Goal: Find contact information: Find contact information

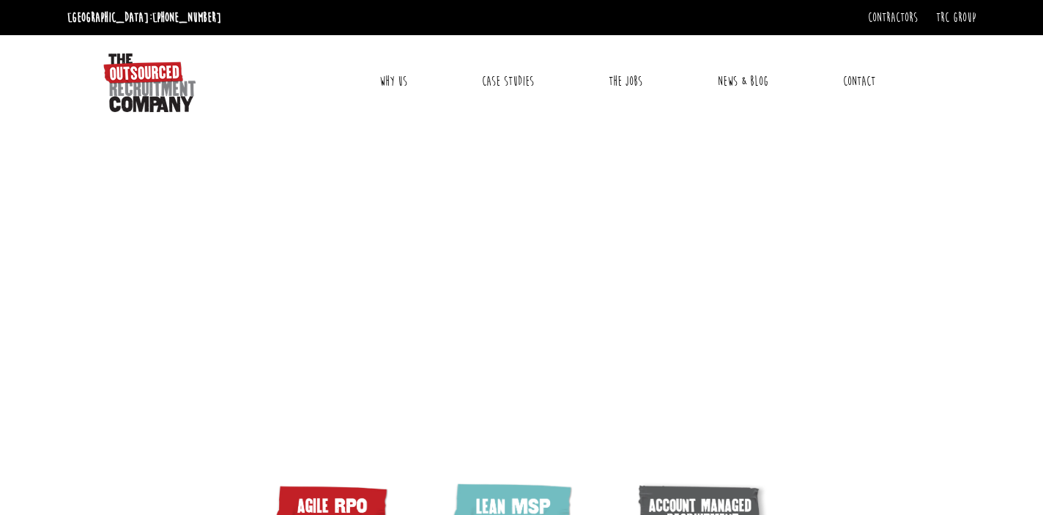
click at [861, 87] on link "Contact" at bounding box center [859, 81] width 54 height 37
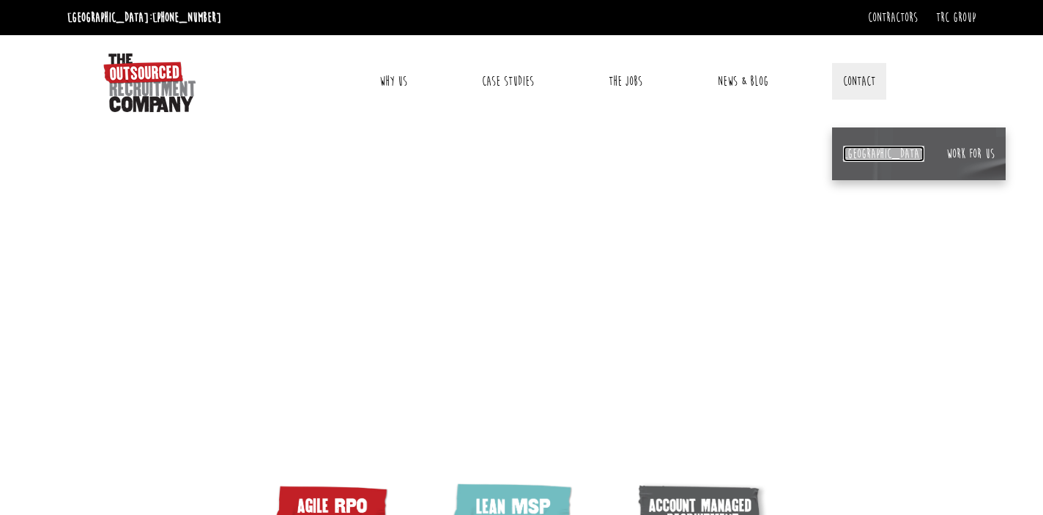
click at [855, 147] on link "[GEOGRAPHIC_DATA]" at bounding box center [883, 154] width 81 height 16
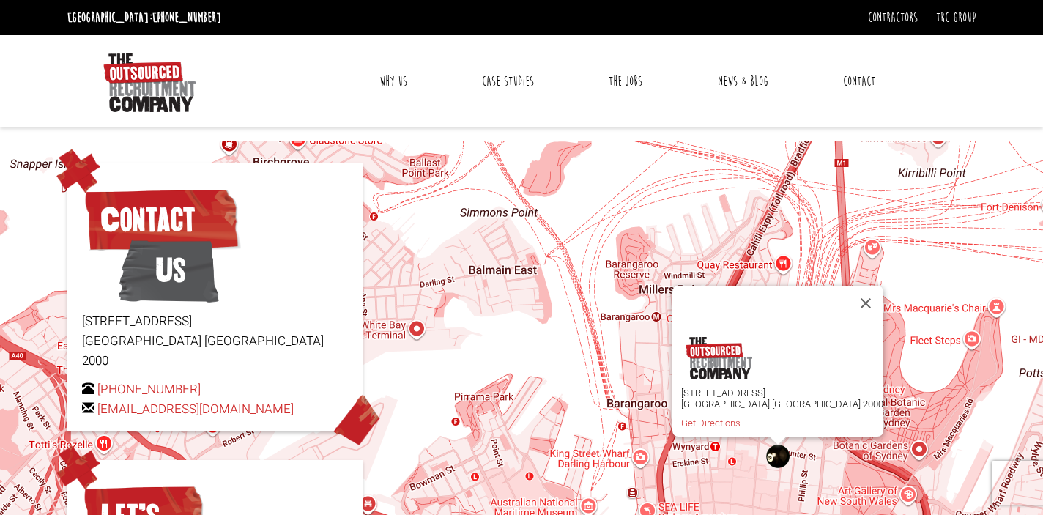
scroll to position [364, 0]
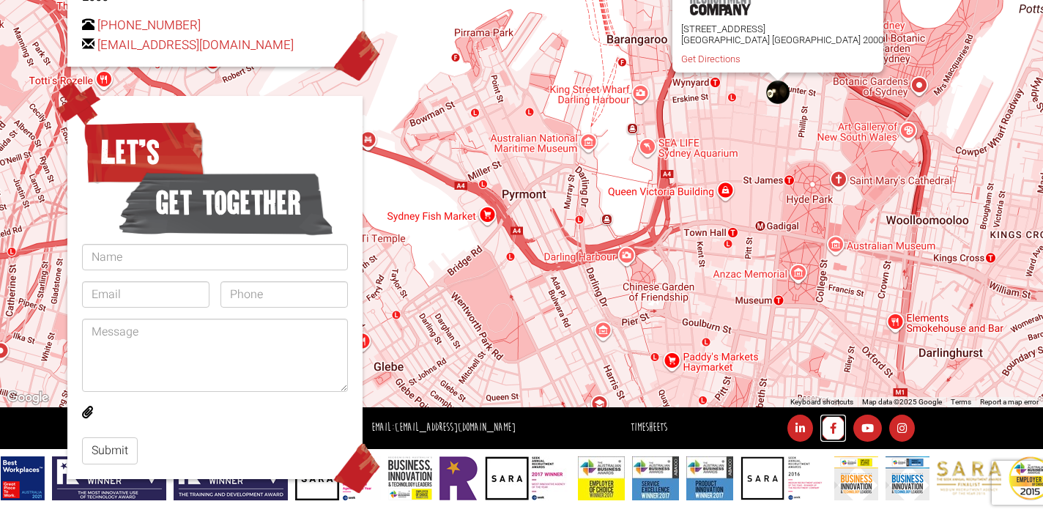
click at [825, 425] on icon at bounding box center [834, 428] width 26 height 27
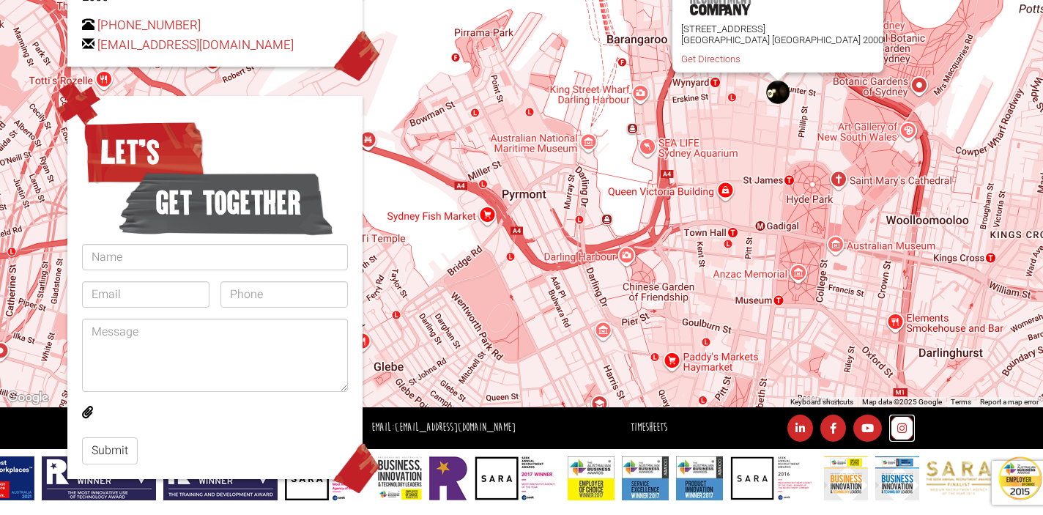
click at [897, 434] on icon at bounding box center [903, 428] width 26 height 27
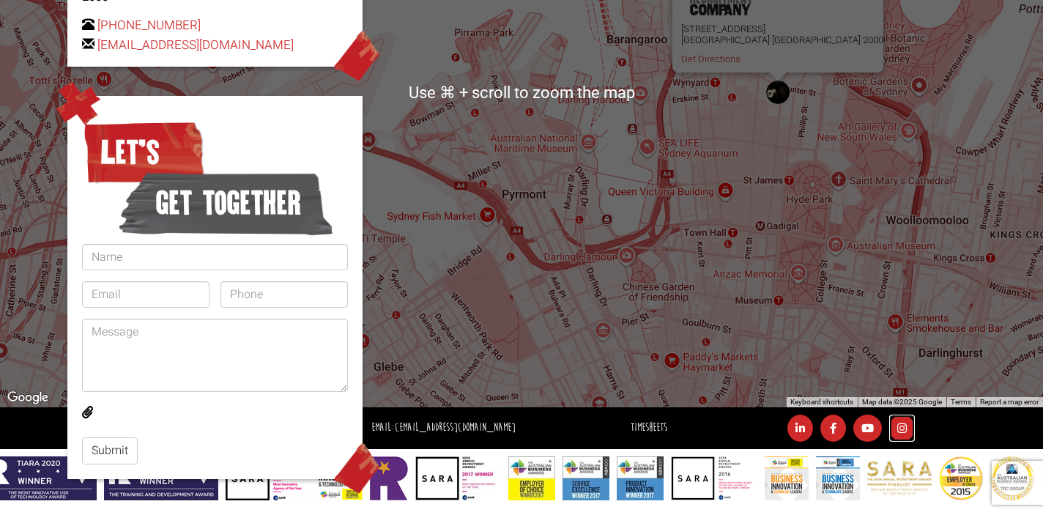
scroll to position [0, 0]
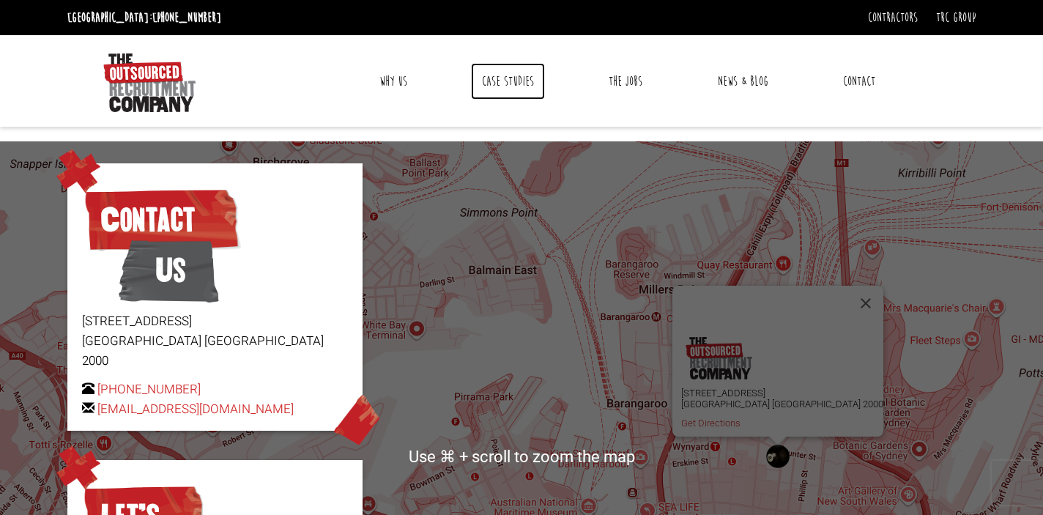
click at [498, 80] on link "Case Studies" at bounding box center [508, 81] width 74 height 37
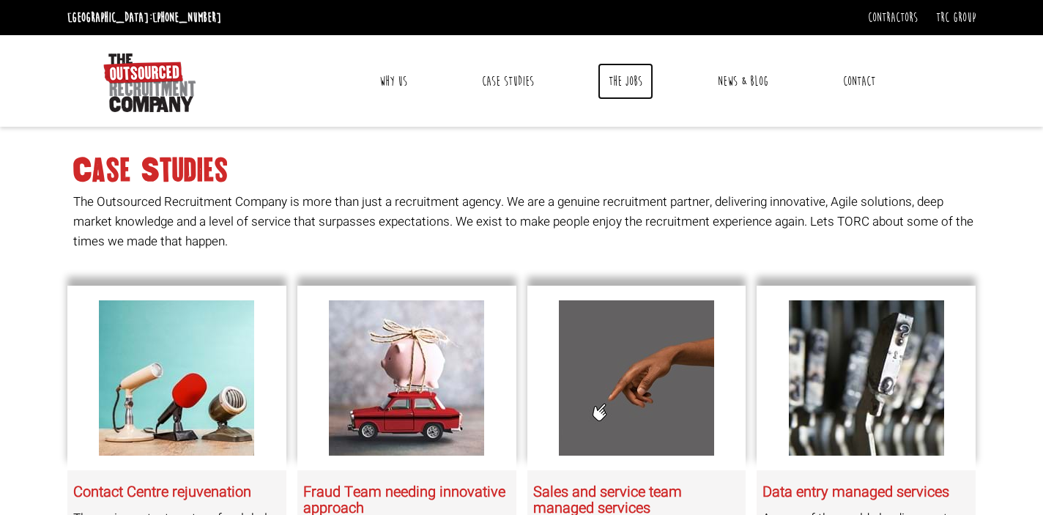
click at [610, 75] on link "The Jobs" at bounding box center [626, 81] width 56 height 37
